Goal: Contribute content

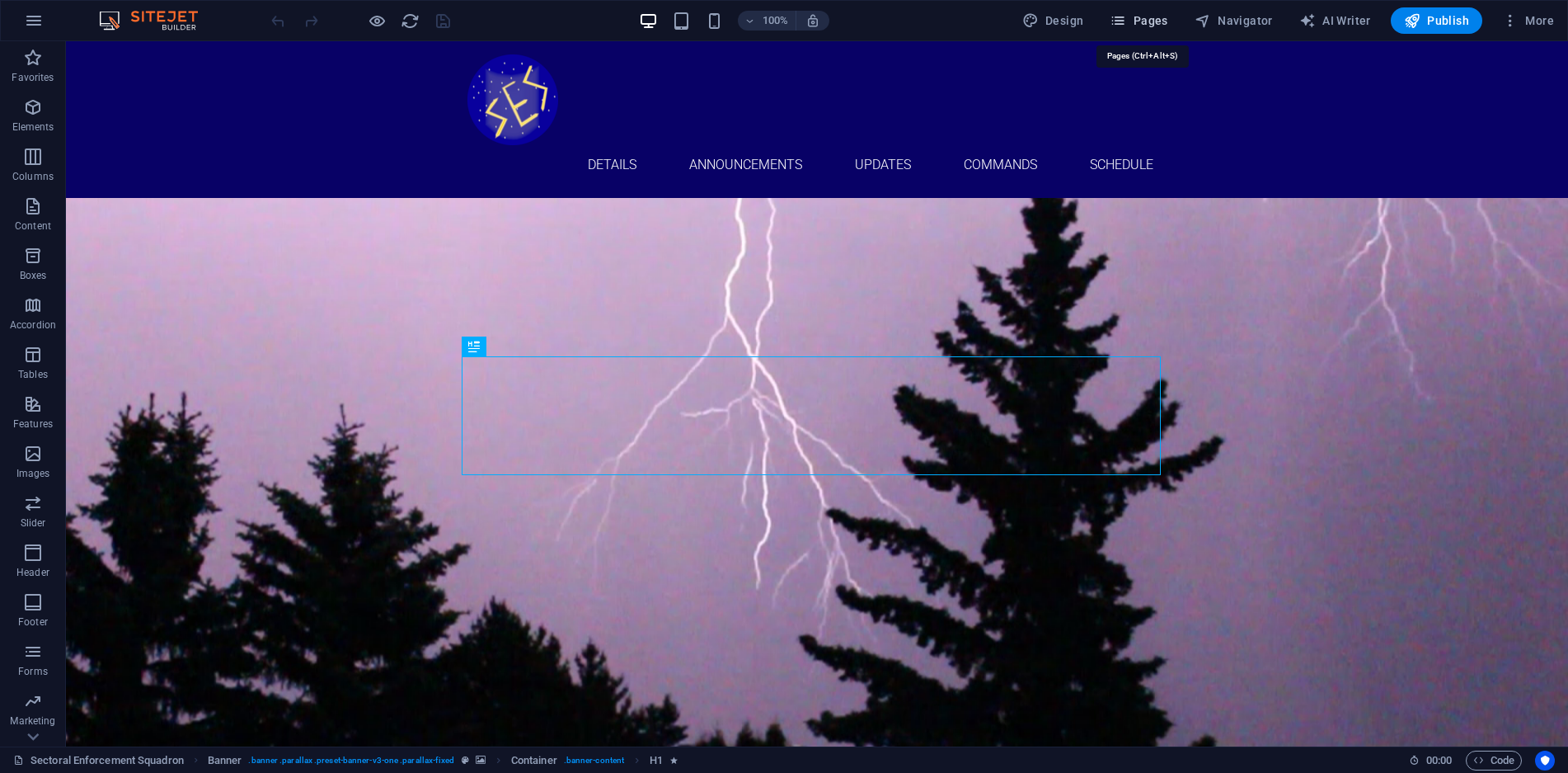
click at [1147, 10] on button "Pages" at bounding box center [1138, 21] width 71 height 27
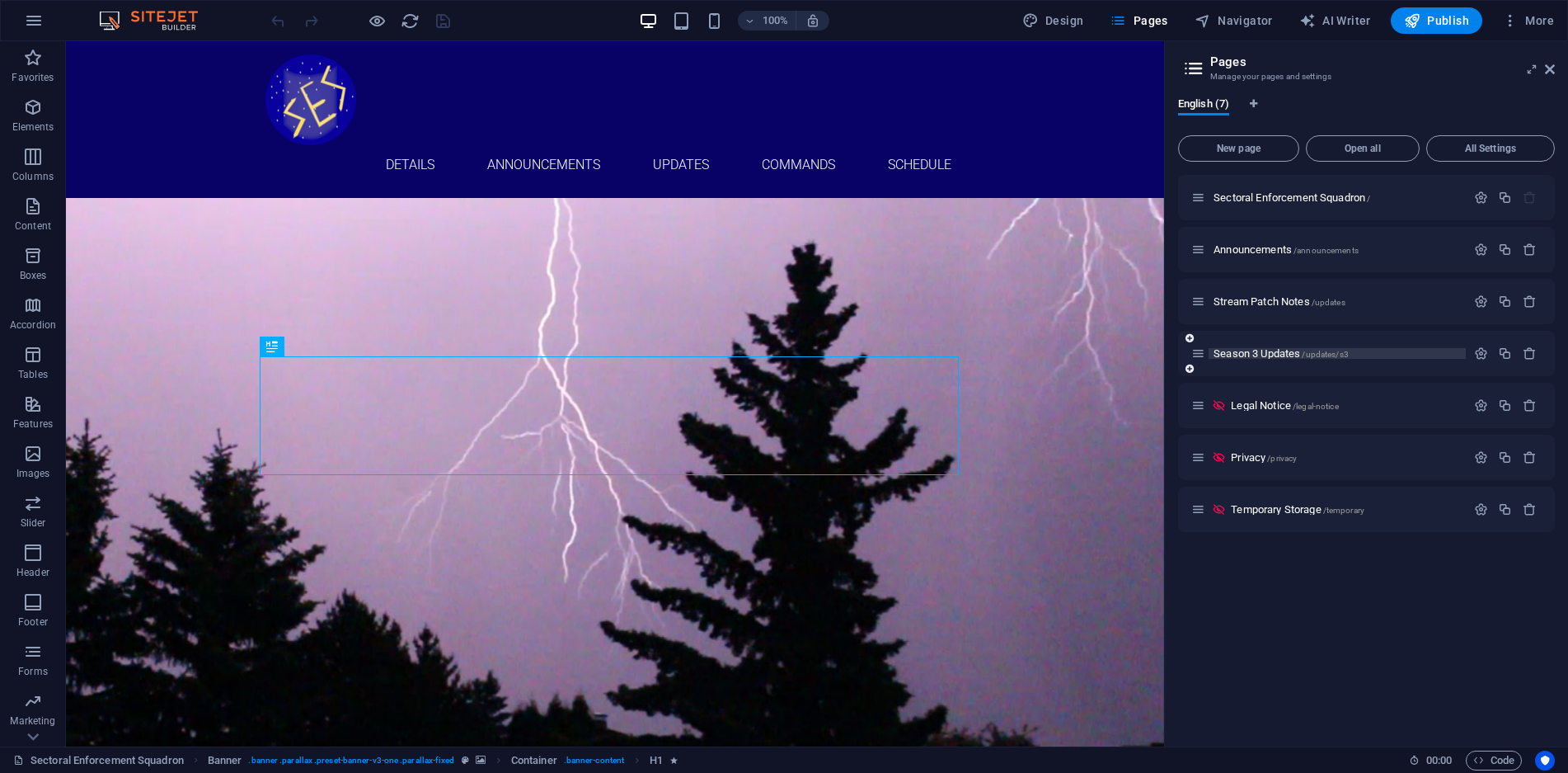
click at [1280, 356] on span "Season 3 Updates /updates/s3" at bounding box center [1281, 353] width 135 height 12
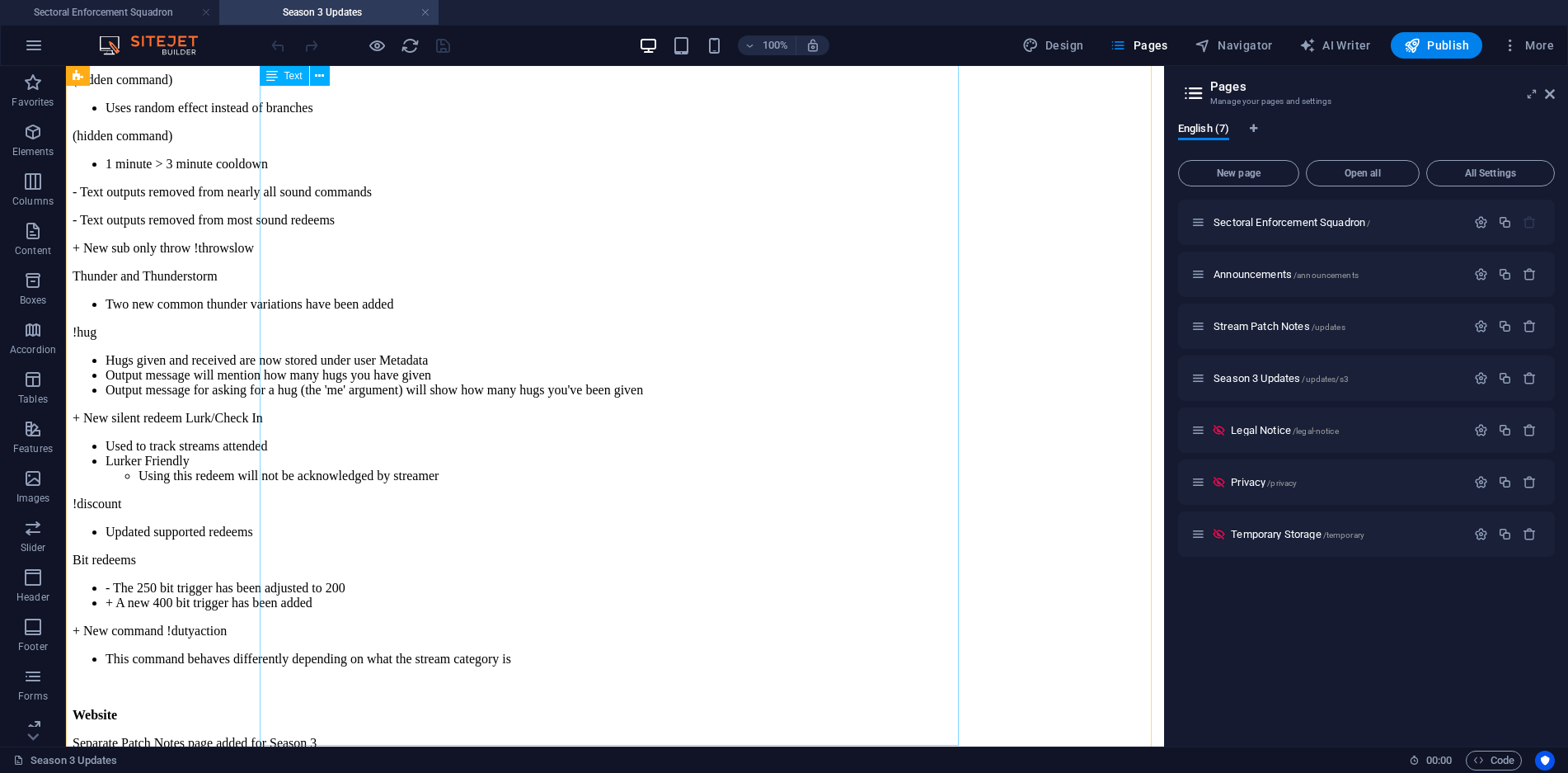
scroll to position [1650, 0]
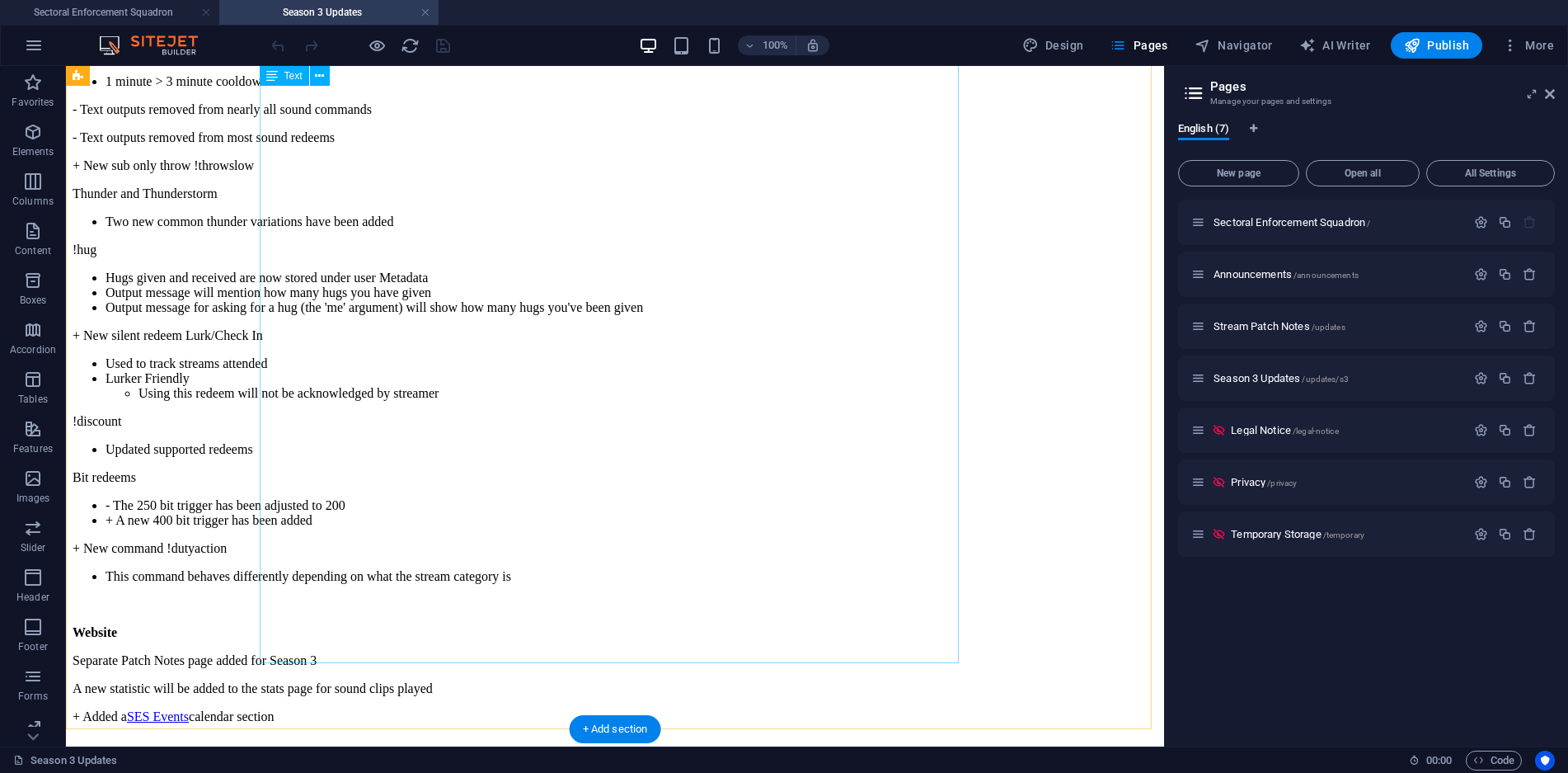
click at [425, 489] on div "Visible - The Rules and Guidelines have been updated Added costreaming to prohi…" at bounding box center [615, 184] width 1085 height 1731
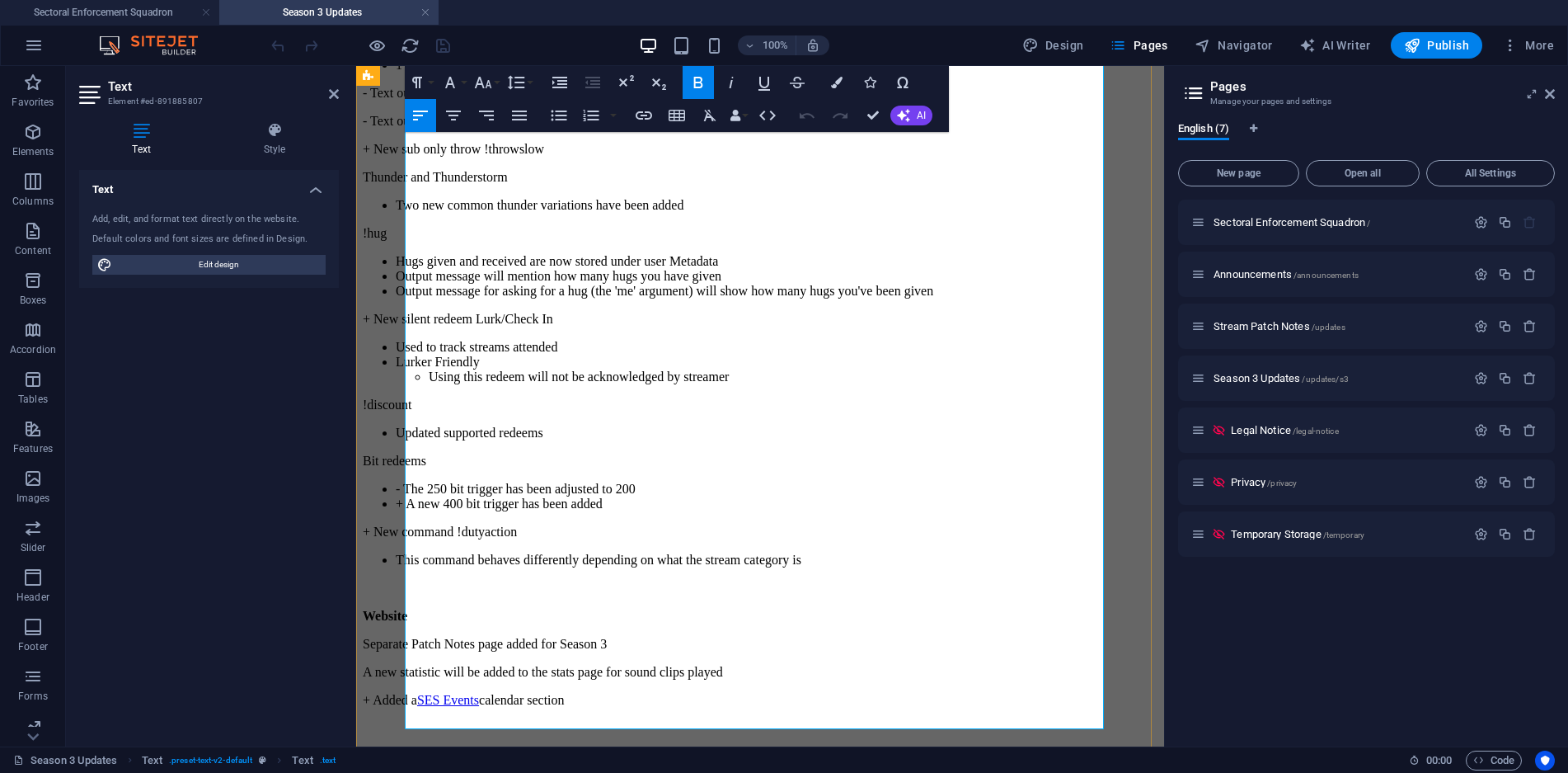
scroll to position [1749, 0]
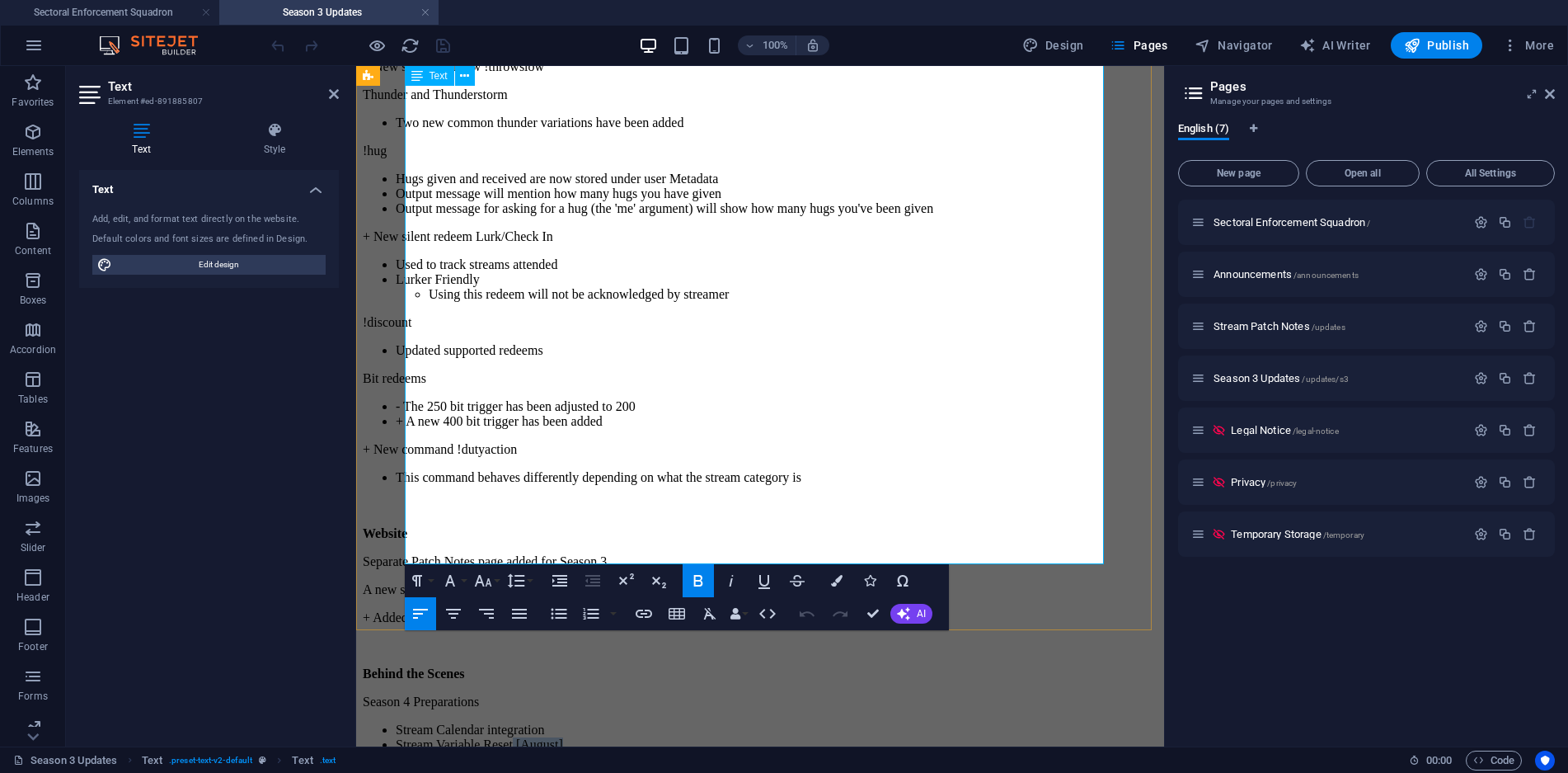
drag, startPoint x: 613, startPoint y: 387, endPoint x: 546, endPoint y: 393, distance: 67.3
click at [546, 738] on li "Stream Variable Reset [August]" at bounding box center [776, 745] width 762 height 15
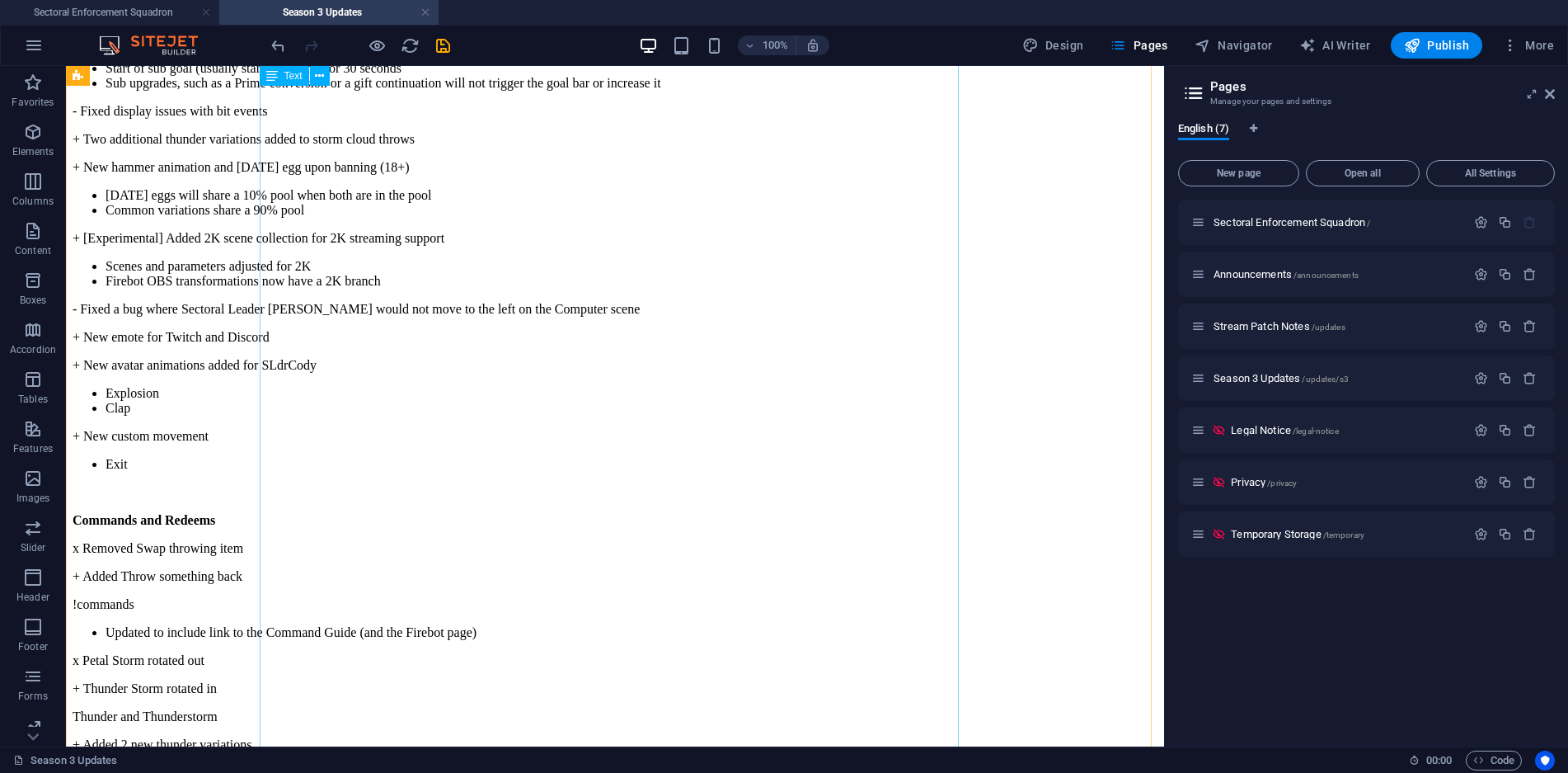
scroll to position [3068, 0]
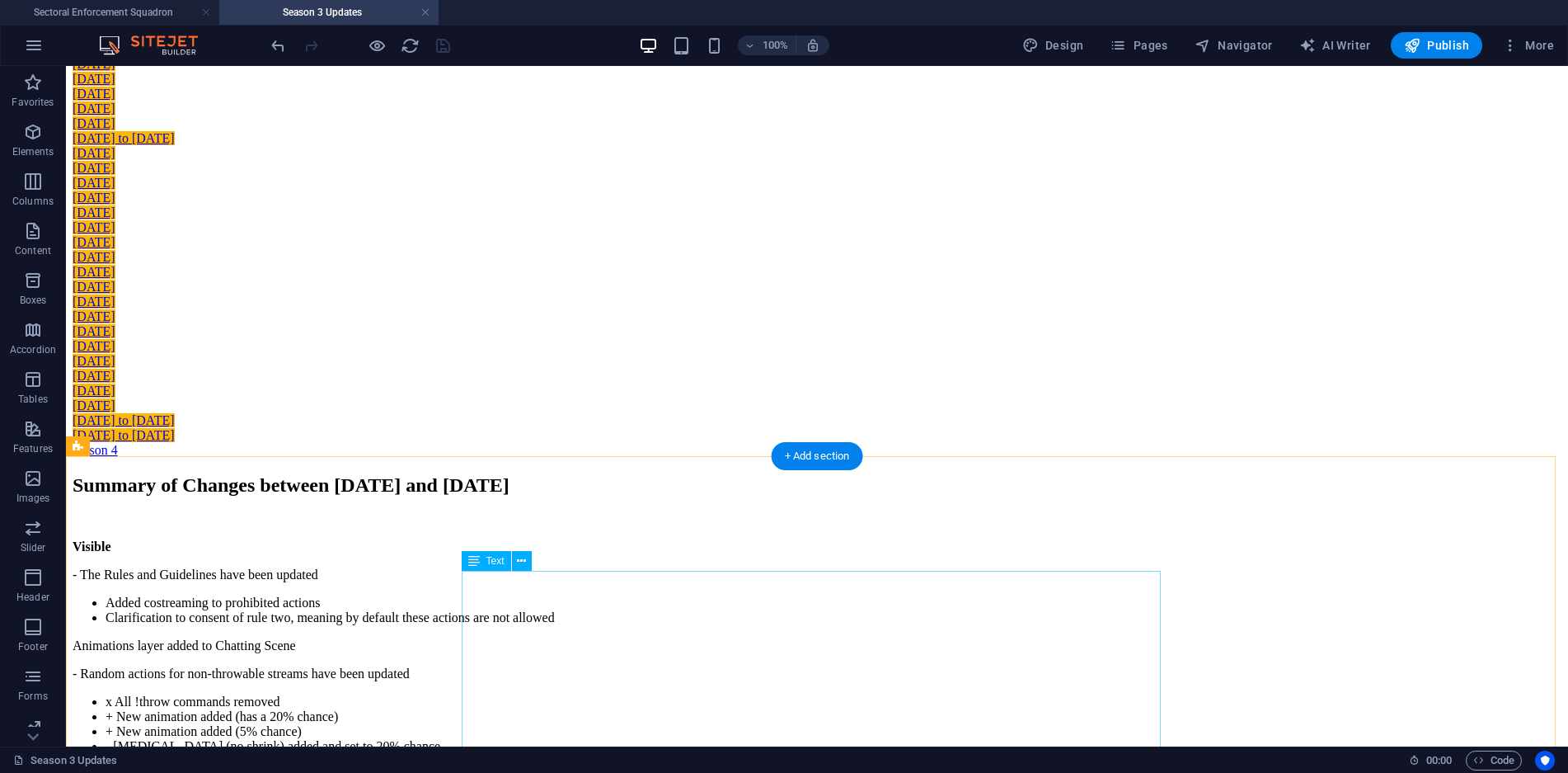
scroll to position [0, 0]
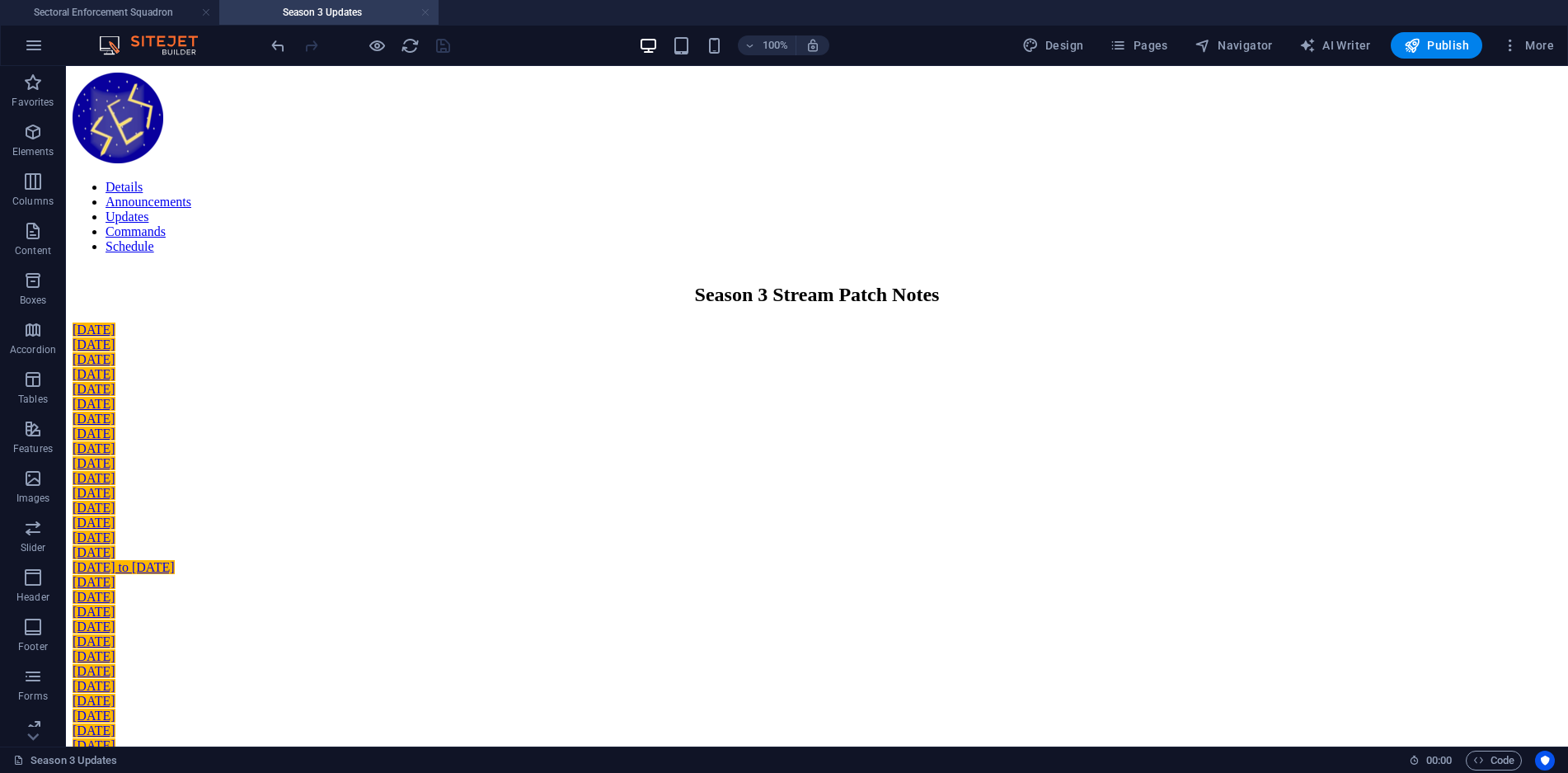
click at [423, 16] on link at bounding box center [425, 13] width 9 height 16
